Goal: Contribute content

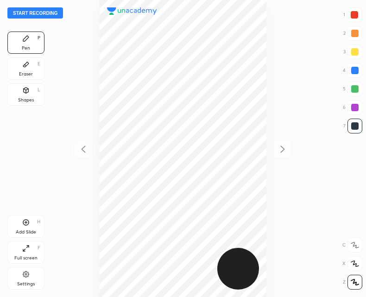
scroll to position [297, 218]
click at [30, 14] on button "Start recording" at bounding box center [35, 12] width 56 height 11
click at [26, 230] on div "Add Slide" at bounding box center [26, 232] width 20 height 5
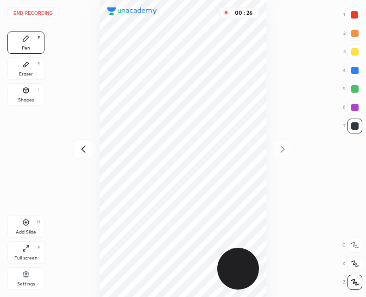
click at [82, 150] on icon at bounding box center [83, 149] width 11 height 11
click at [282, 153] on icon at bounding box center [282, 149] width 11 height 11
click at [36, 220] on div "Add Slide H" at bounding box center [25, 226] width 37 height 22
click at [85, 147] on icon at bounding box center [83, 149] width 11 height 11
click at [21, 228] on div "Add Slide H" at bounding box center [25, 226] width 37 height 22
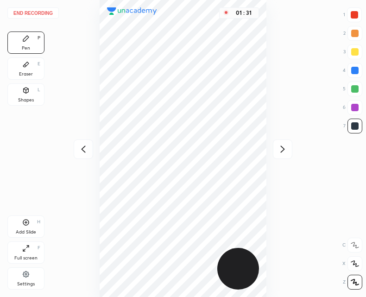
click at [89, 144] on div at bounding box center [83, 148] width 19 height 19
click at [80, 151] on icon at bounding box center [83, 149] width 11 height 11
click at [33, 13] on button "End recording" at bounding box center [32, 12] width 51 height 11
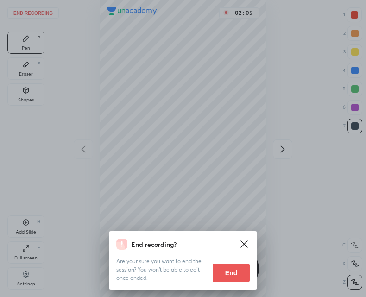
click at [221, 265] on button "End" at bounding box center [231, 273] width 37 height 19
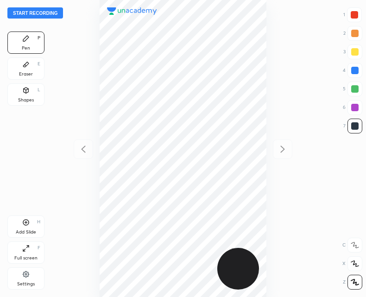
scroll to position [297, 218]
